Goal: Understand process/instructions: Learn how to perform a task or action

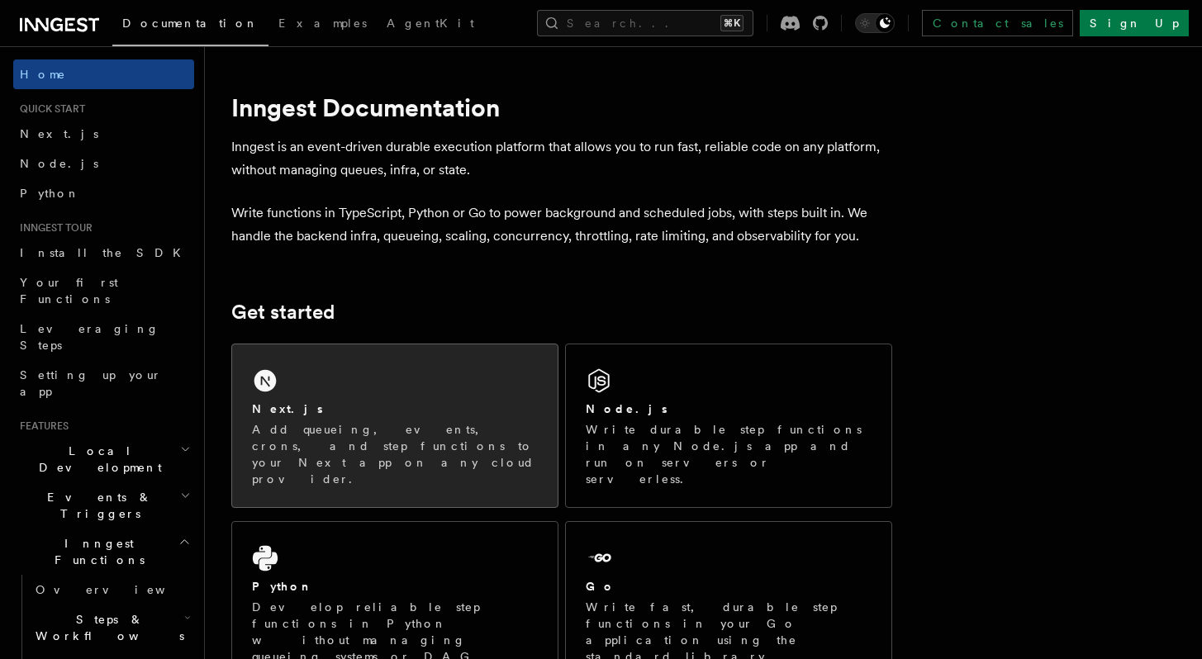
click at [304, 388] on div "Next.js Add queueing, events, crons, and step functions to your Next app on any…" at bounding box center [394, 425] width 325 height 163
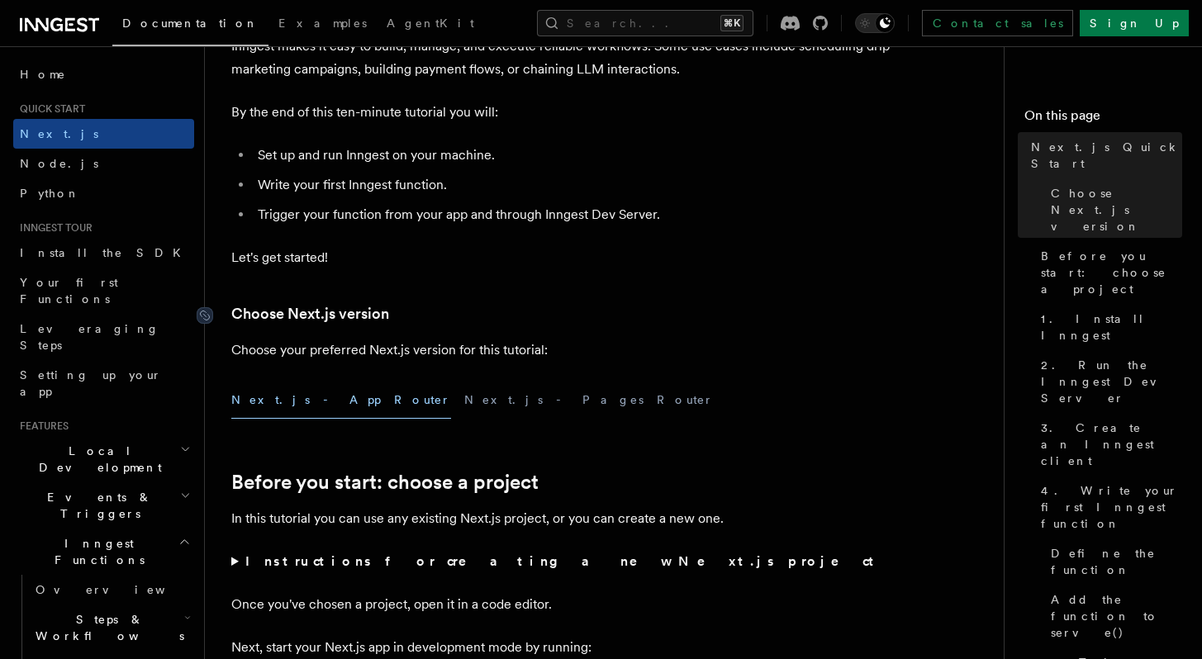
scroll to position [151, 0]
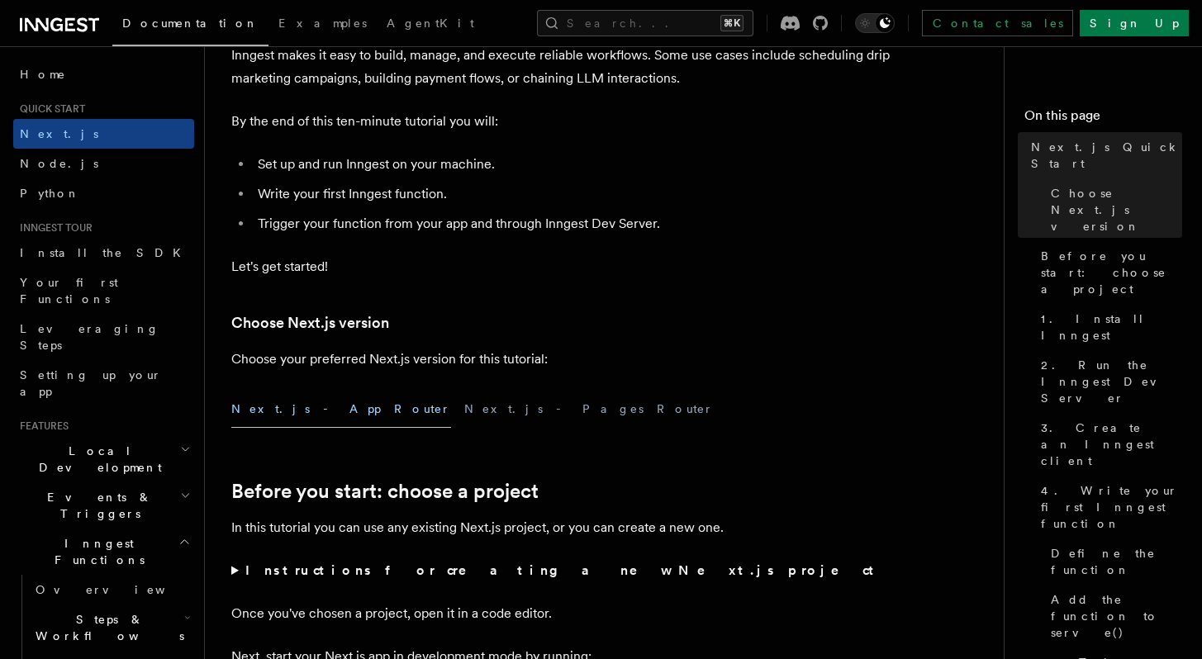
click at [292, 416] on button "Next.js - App Router" at bounding box center [341, 409] width 220 height 37
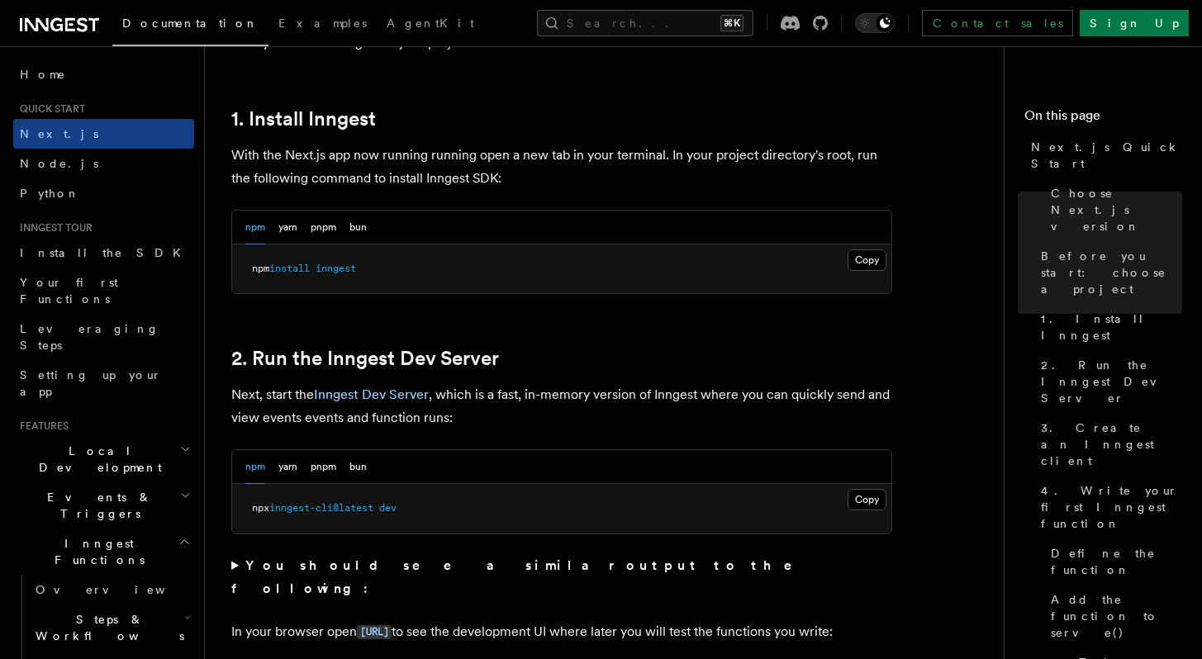
scroll to position [883, 0]
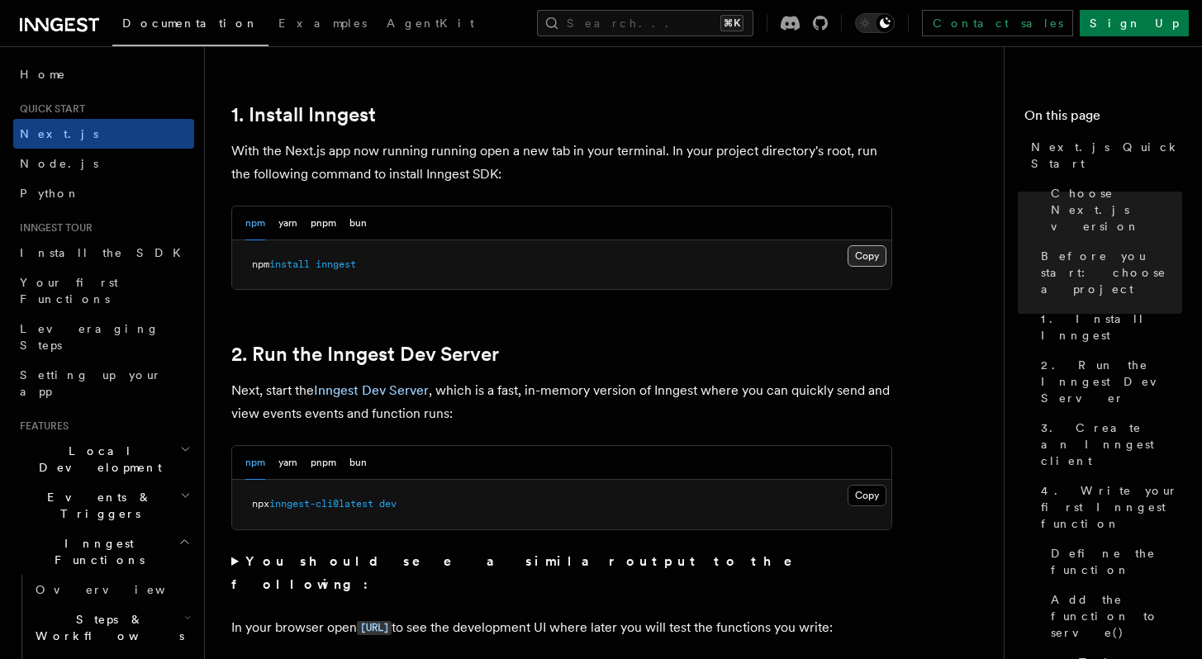
click at [858, 254] on button "Copy Copied" at bounding box center [866, 255] width 39 height 21
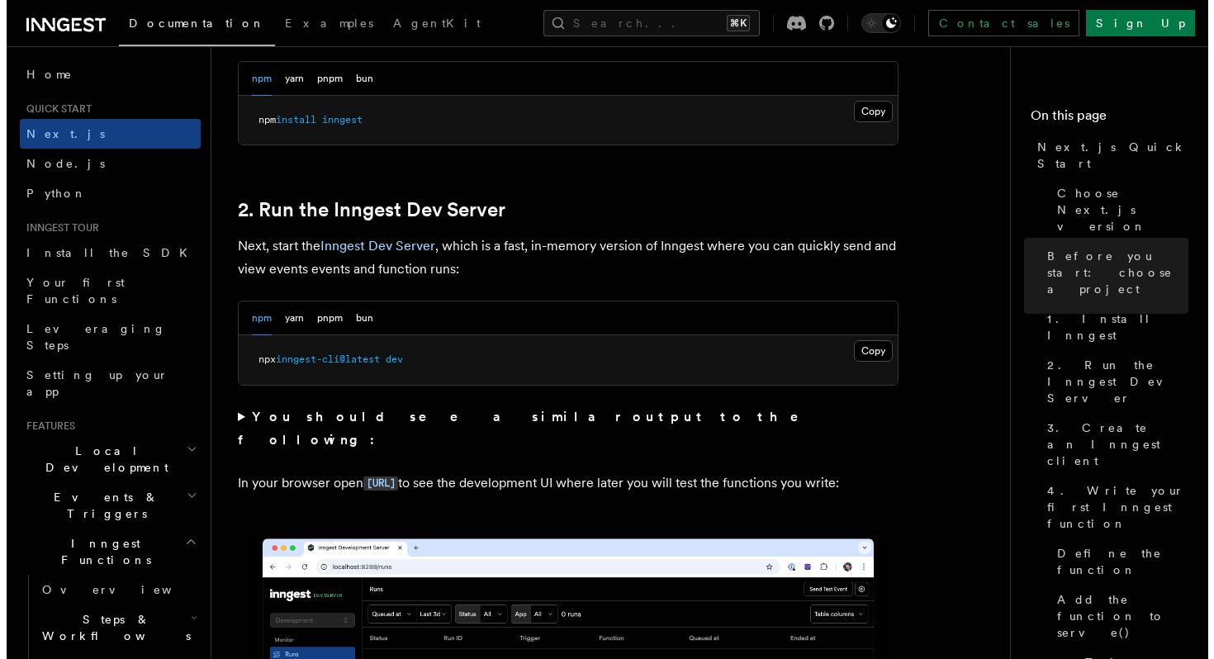
scroll to position [1028, 0]
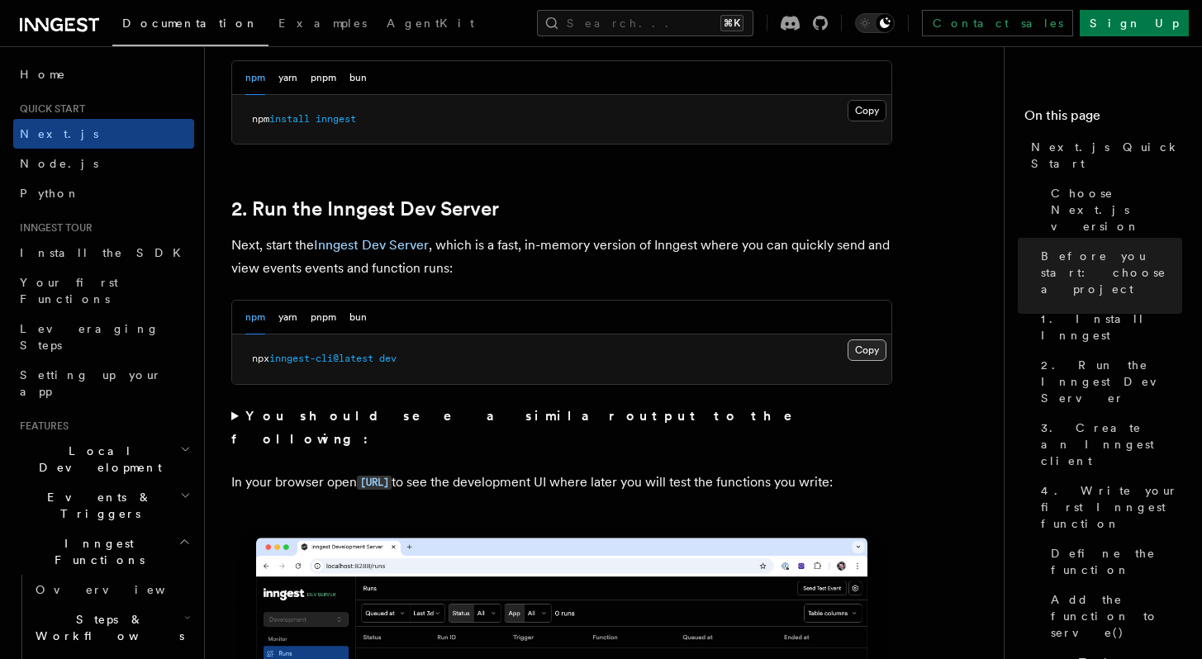
click at [862, 349] on button "Copy Copied" at bounding box center [866, 349] width 39 height 21
